Goal: Check status

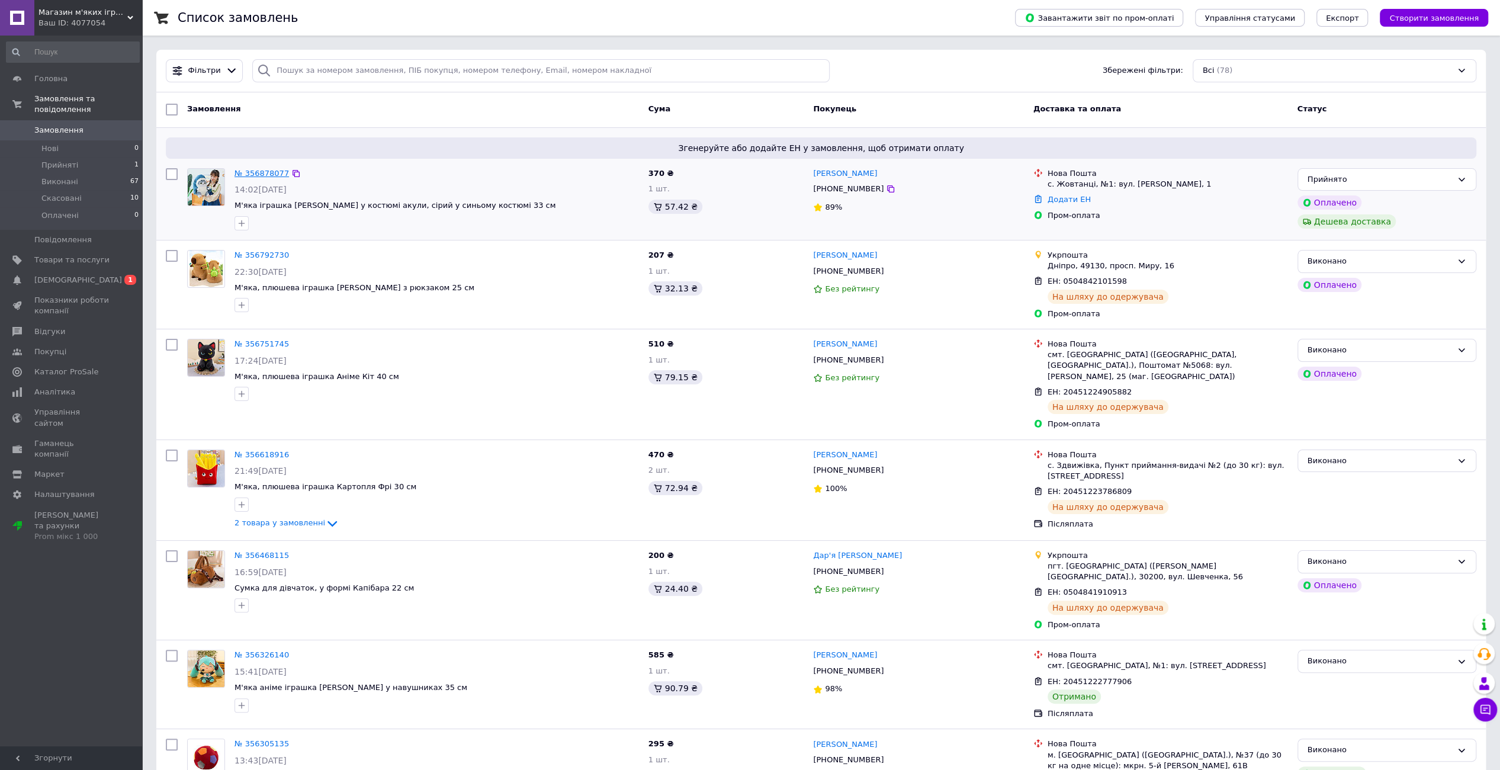
click at [246, 171] on link "№ 356878077" at bounding box center [262, 173] width 54 height 9
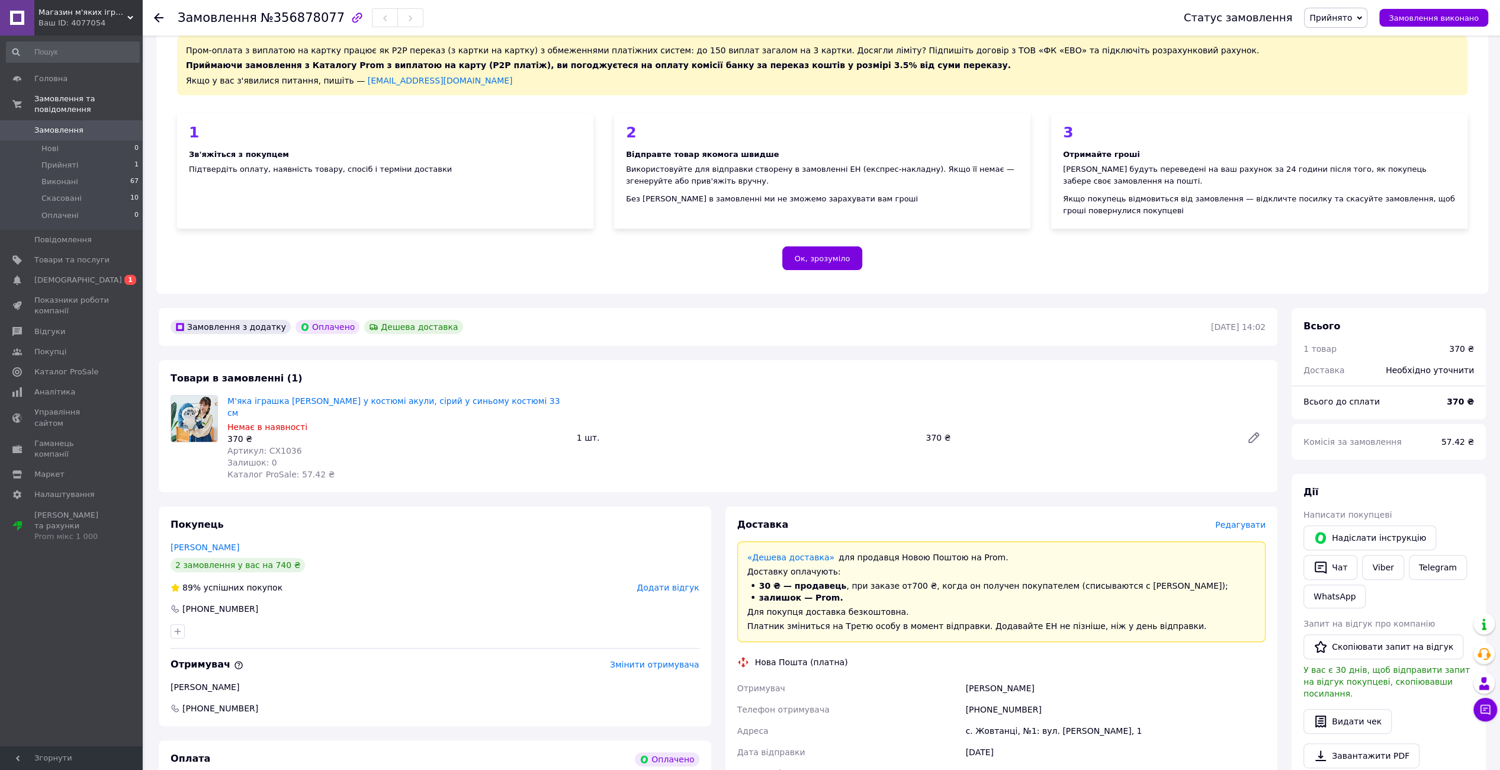
scroll to position [178, 0]
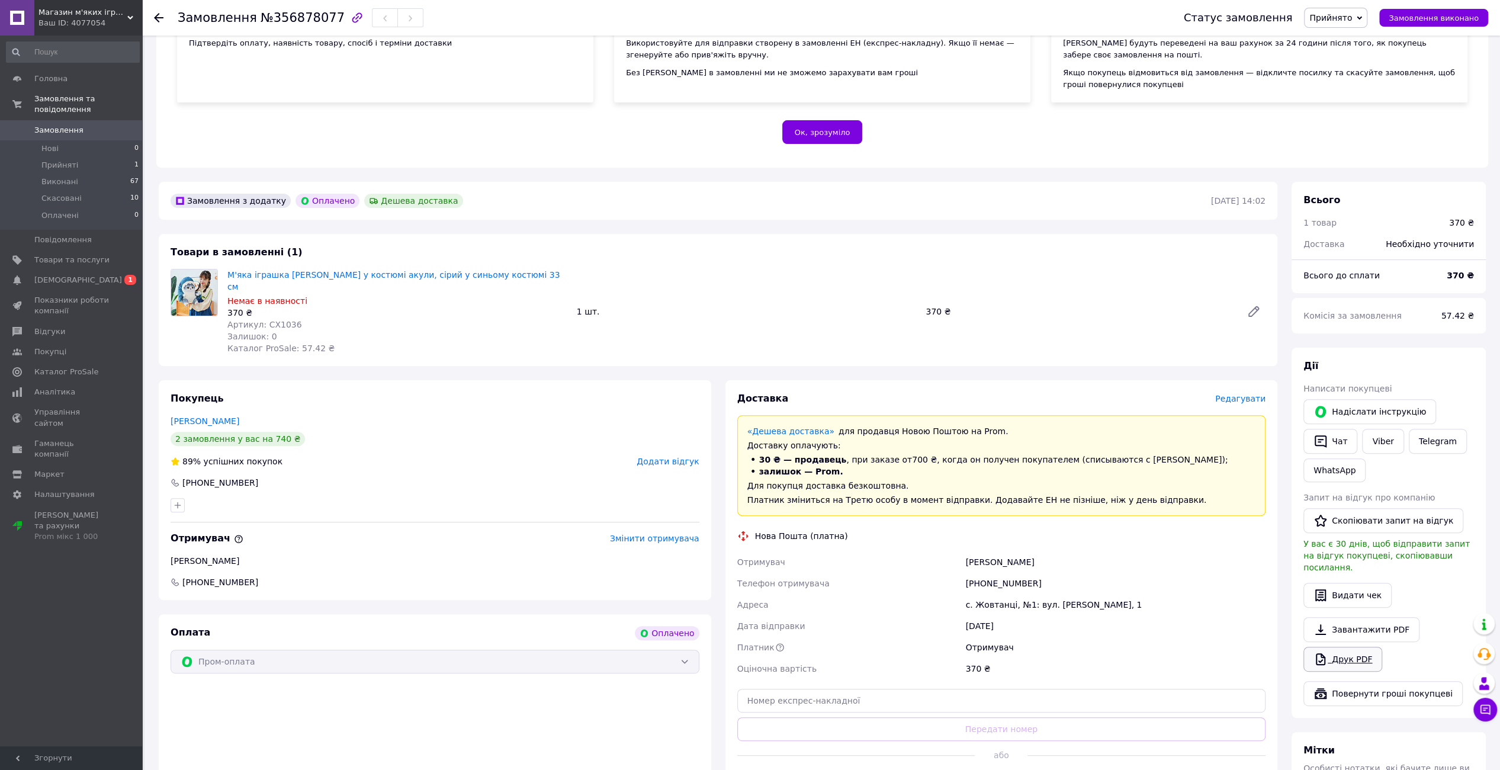
click at [1343, 647] on link "Друк PDF" at bounding box center [1343, 659] width 79 height 25
click at [88, 275] on span "[DEMOGRAPHIC_DATA]" at bounding box center [71, 280] width 75 height 11
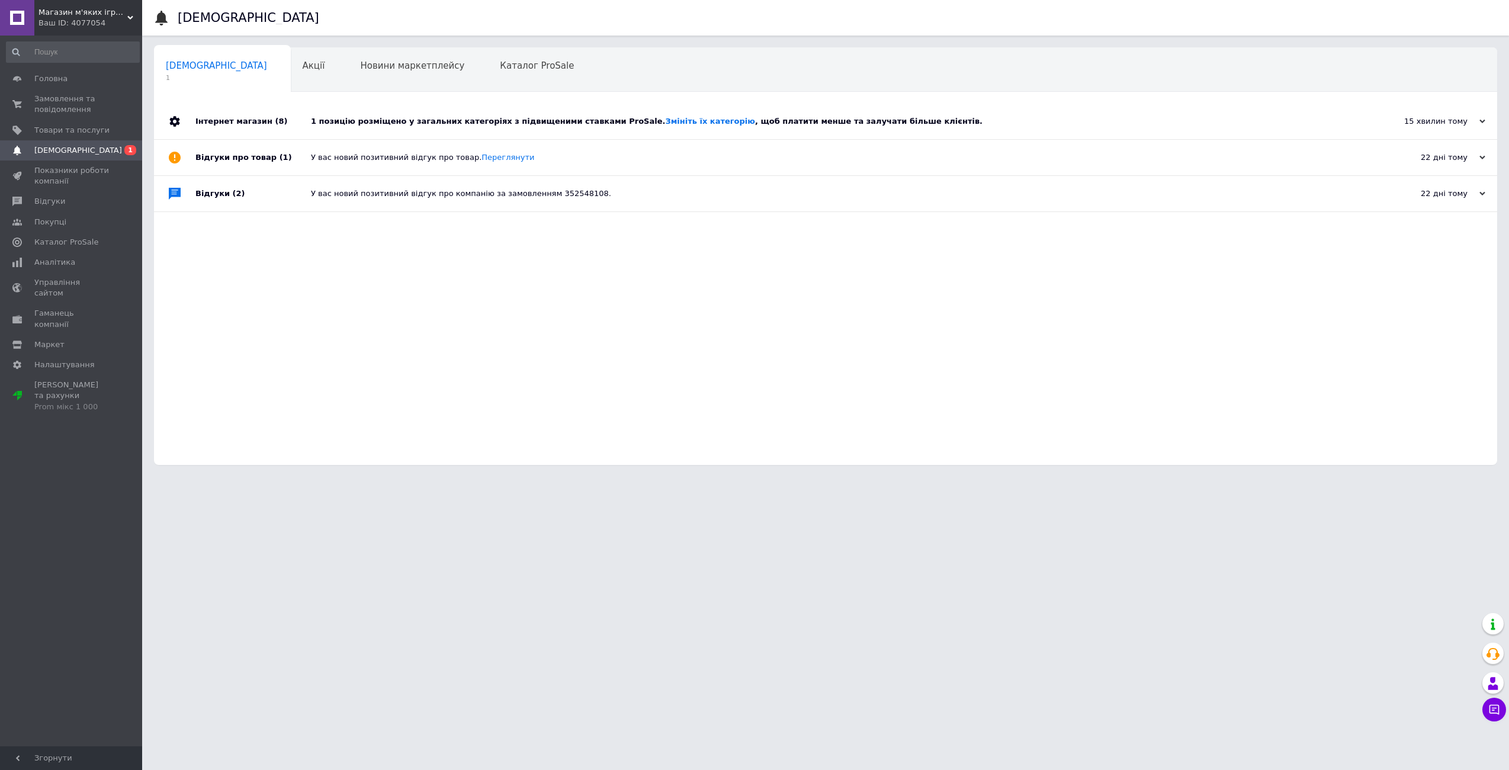
click at [402, 121] on div "1 позицію розміщено у загальних категоріях з підвищеними ставками ProSale. Змін…" at bounding box center [839, 121] width 1056 height 11
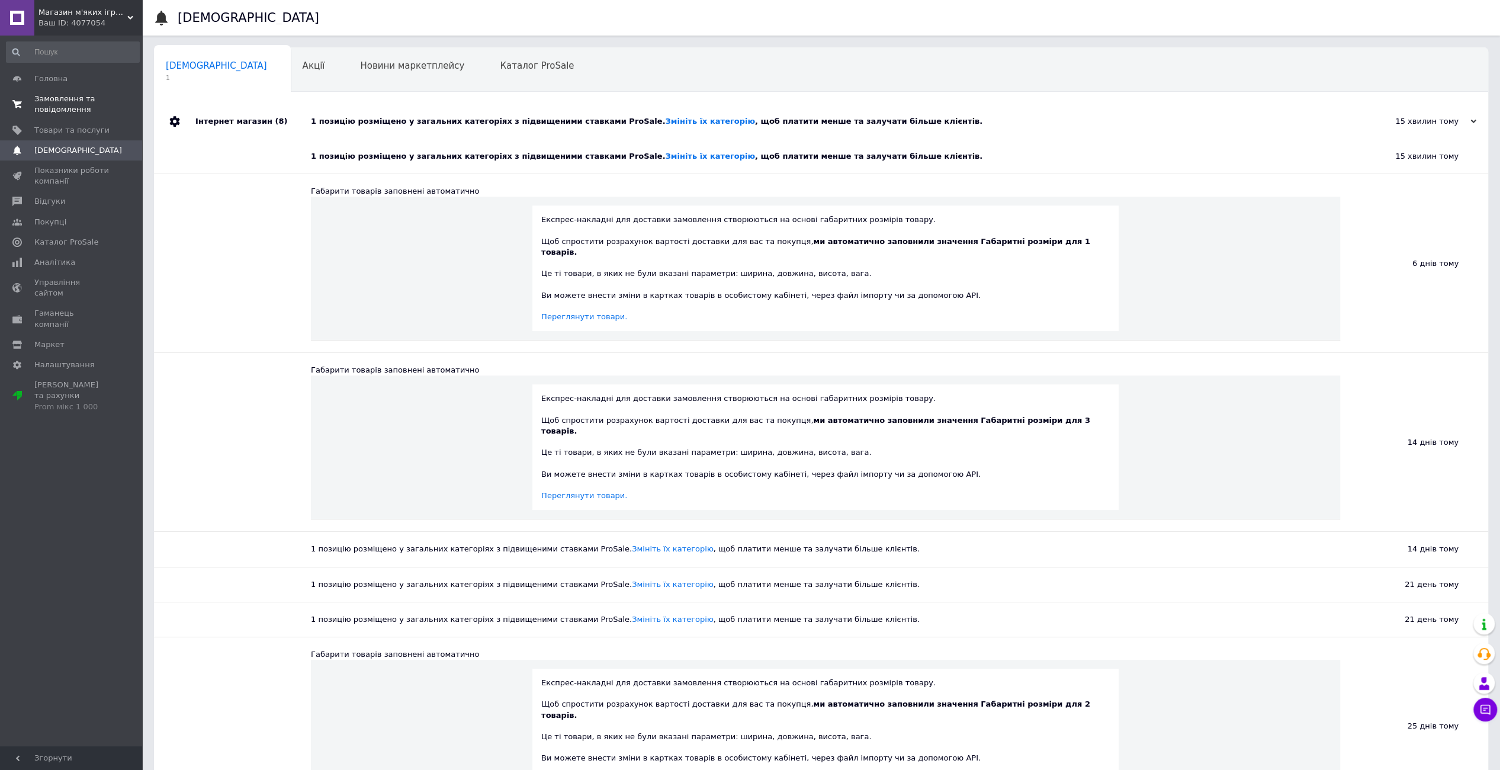
click at [85, 104] on span "Замовлення та повідомлення" at bounding box center [71, 104] width 75 height 21
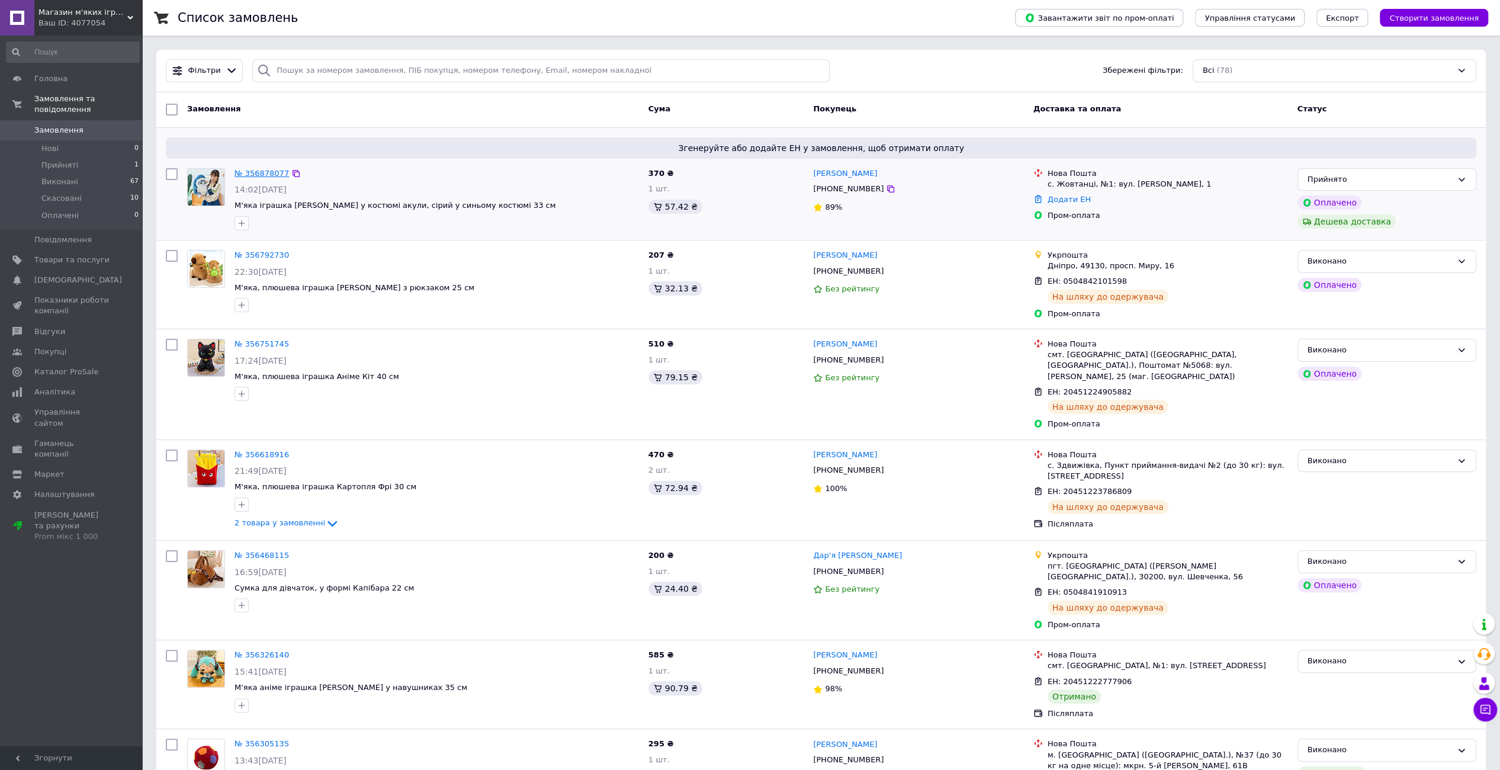
click at [261, 174] on link "№ 356878077" at bounding box center [262, 173] width 54 height 9
